Goal: Navigation & Orientation: Find specific page/section

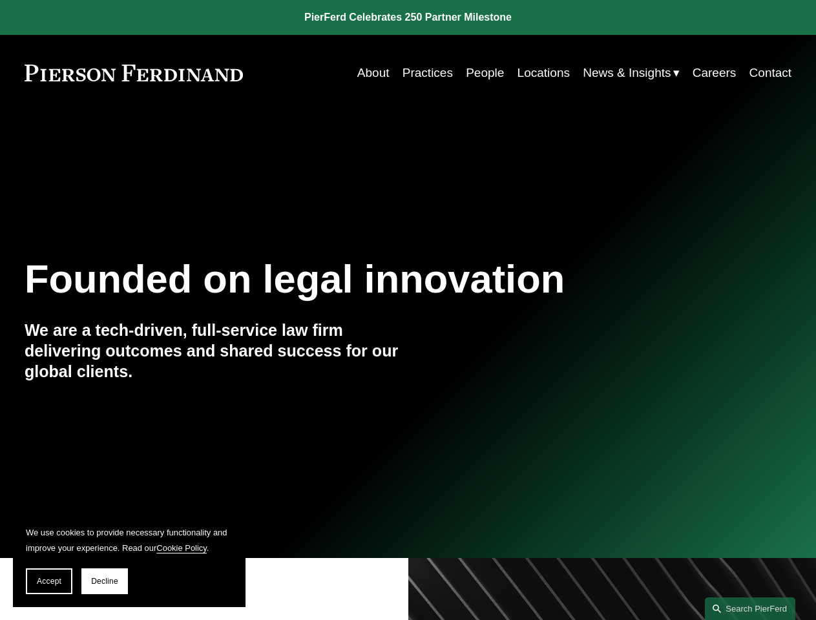
click at [49, 582] on span "Accept" at bounding box center [49, 581] width 25 height 9
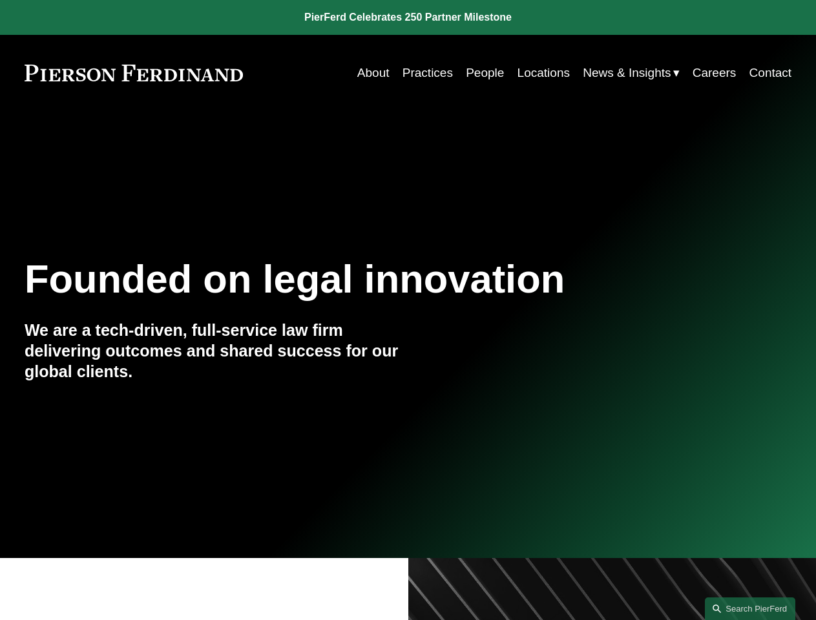
click at [750, 609] on link "Search this site" at bounding box center [750, 609] width 90 height 23
